Goal: Task Accomplishment & Management: Contribute content

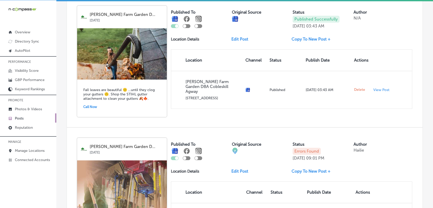
scroll to position [626, 0]
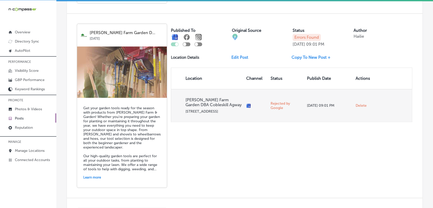
click at [358, 108] on span "Delete" at bounding box center [361, 105] width 11 height 5
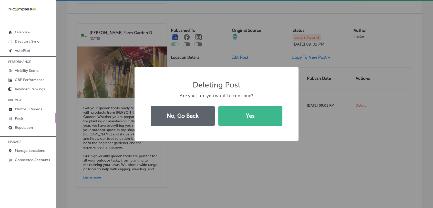
click at [233, 44] on div "Deleting Post × Are you sure you want to continue? No, Go Back Yes" at bounding box center [216, 104] width 433 height 208
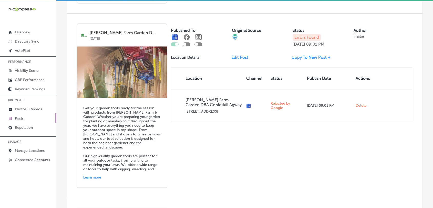
click at [317, 57] on link "Copy To New Post +" at bounding box center [313, 57] width 43 height 5
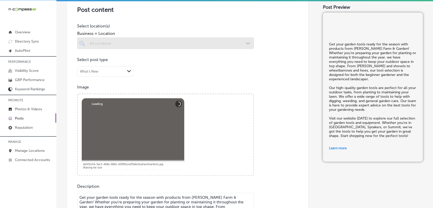
scroll to position [228, 0]
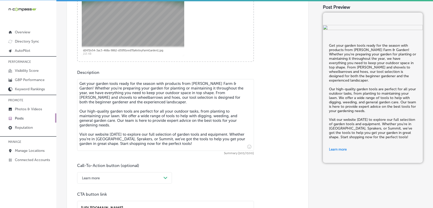
click at [157, 113] on textarea "Get your garden tools ready for the season with products from [PERSON_NAME] Far…" at bounding box center [165, 115] width 177 height 72
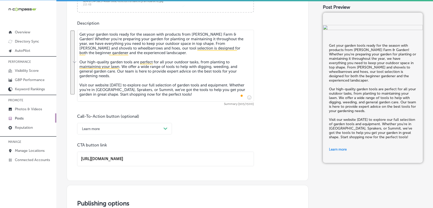
scroll to position [285, 0]
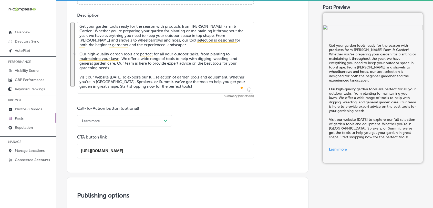
click at [180, 114] on div "Call-To-Action button (optional) Learn more Path Created with Sketch. CTA butto…" at bounding box center [187, 132] width 221 height 52
click at [177, 45] on textarea "Get your garden tools ready for the season with products from [PERSON_NAME] Far…" at bounding box center [165, 58] width 177 height 72
paste textarea "ready for the season with the right tools from [PERSON_NAME][GEOGRAPHIC_DATA]. …"
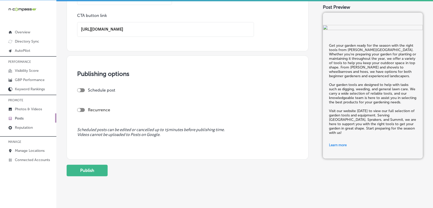
scroll to position [415, 0]
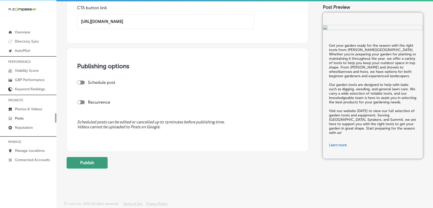
type textarea "Get your garden ready for the season with the right tools from [PERSON_NAME][GE…"
click at [105, 159] on button "Publish" at bounding box center [87, 163] width 41 height 12
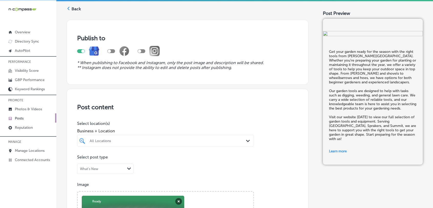
click at [136, 136] on div "All Locations Path Created with Sketch." at bounding box center [165, 141] width 177 height 12
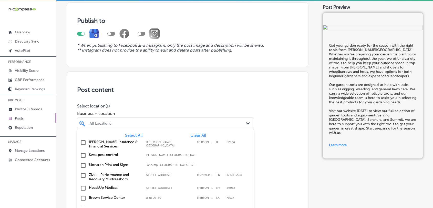
scroll to position [42, 0]
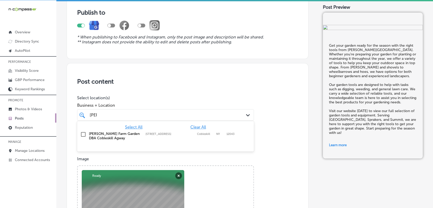
click at [136, 135] on label "[PERSON_NAME] Farm Garden DBA Cobleskill Agway" at bounding box center [115, 135] width 52 height 9
click at [144, 117] on div "[PERSON_NAME]" at bounding box center [157, 114] width 137 height 7
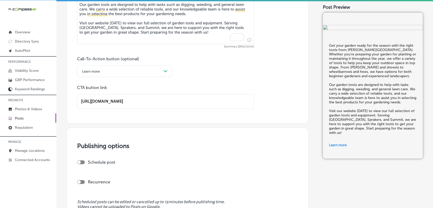
scroll to position [423, 0]
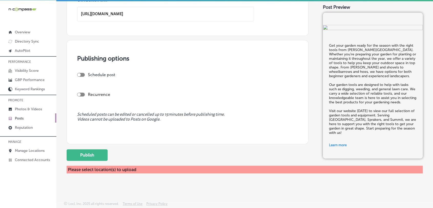
type input "[PERSON_NAME]"
click at [112, 152] on div "Publish" at bounding box center [188, 155] width 242 height 12
click at [107, 151] on button "Publish" at bounding box center [87, 155] width 41 height 12
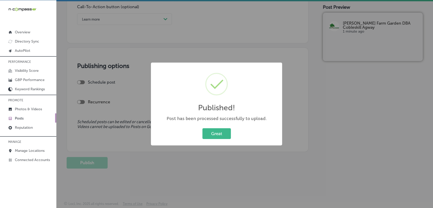
scroll to position [387, 0]
click at [188, 38] on div "Published! × Post has been processed successfully to upload. Great Cancel" at bounding box center [216, 104] width 433 height 208
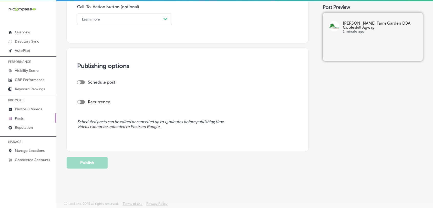
click at [27, 115] on link "Posts" at bounding box center [28, 117] width 56 height 9
